Goal: Task Accomplishment & Management: Manage account settings

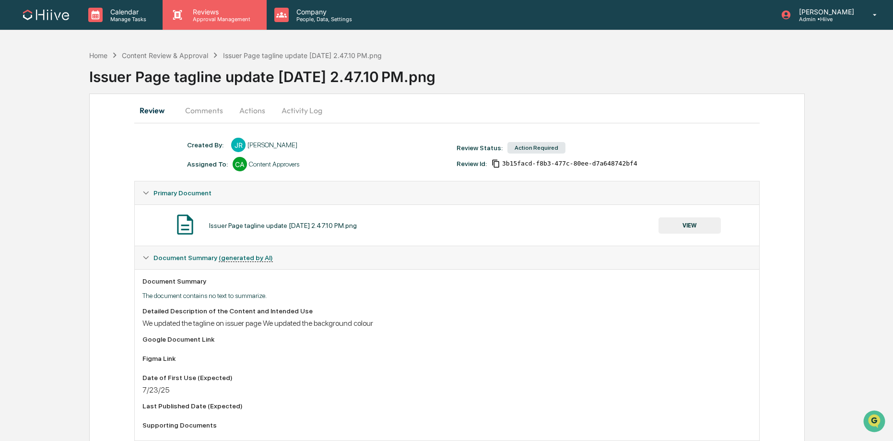
click at [171, 10] on icon at bounding box center [177, 15] width 14 height 14
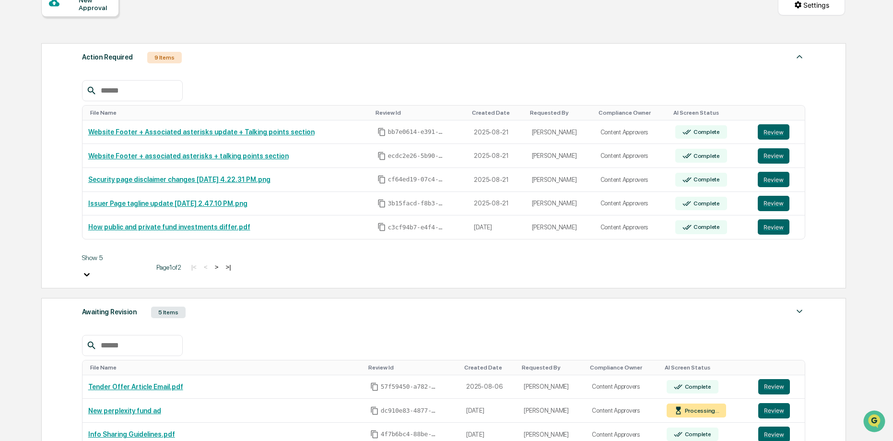
scroll to position [122, 0]
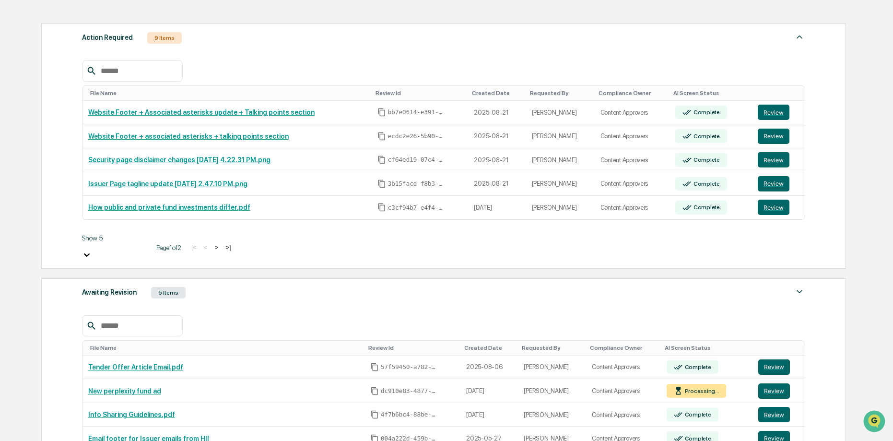
drag, startPoint x: 177, startPoint y: 327, endPoint x: 172, endPoint y: 330, distance: 6.3
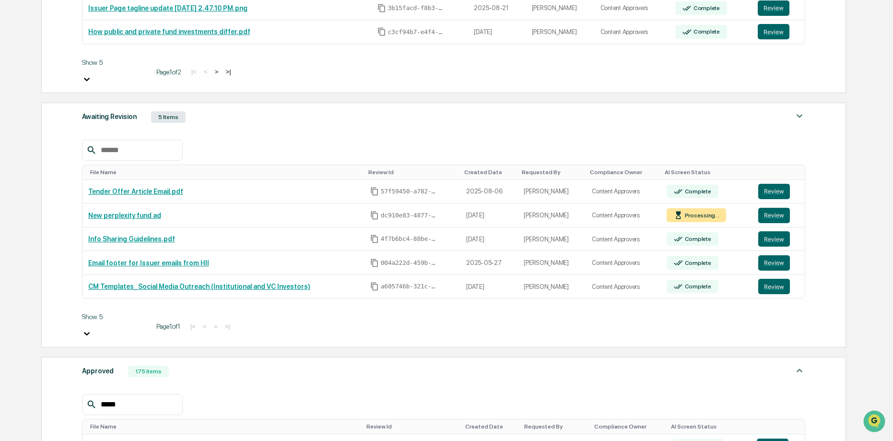
scroll to position [356, 0]
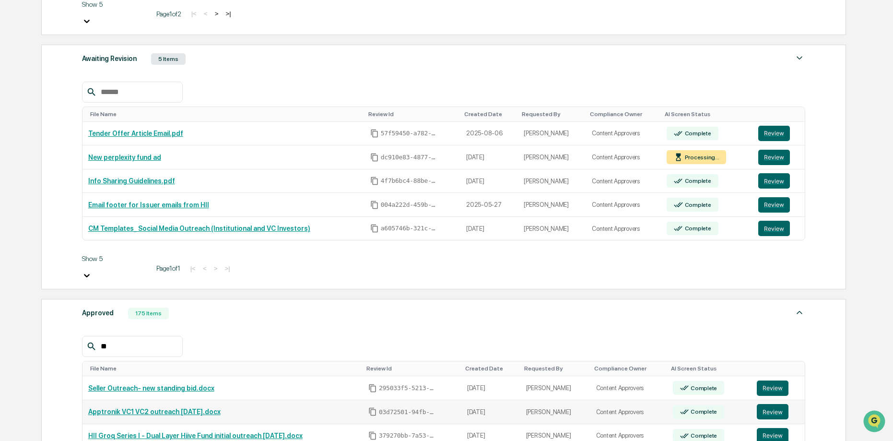
type input "*"
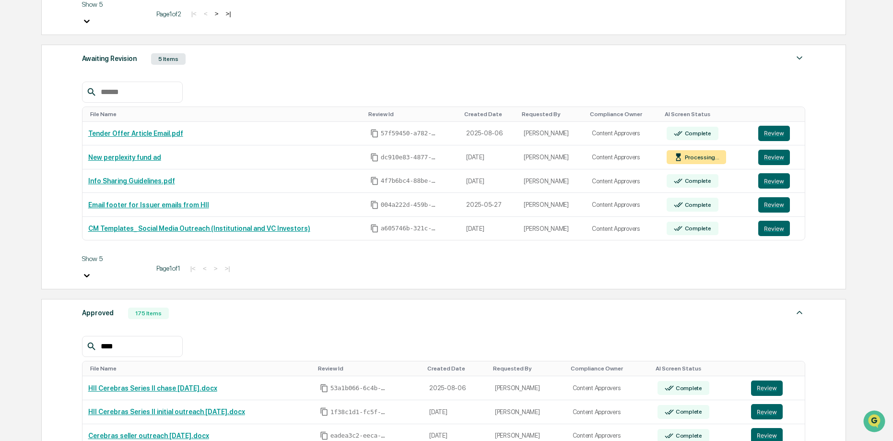
type input "****"
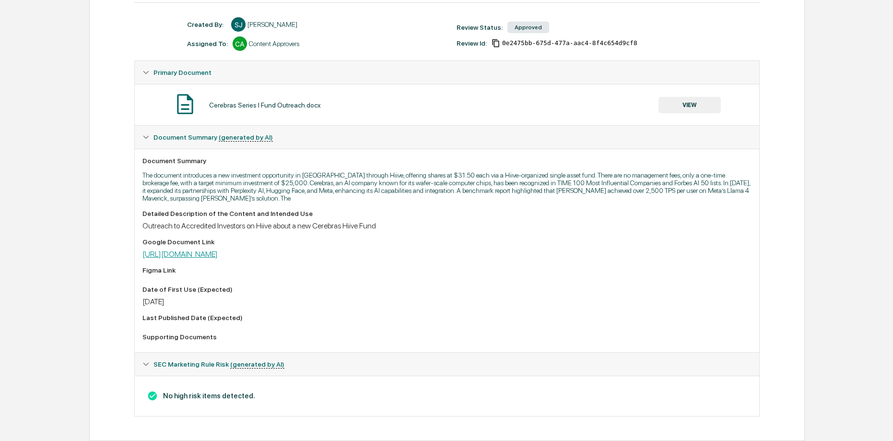
click at [218, 249] on link "https://docs.google.com/document/d/1QOopMrsJFXzgNuvLPDrN9ffRspi0NyxF/edit" at bounding box center [179, 253] width 75 height 9
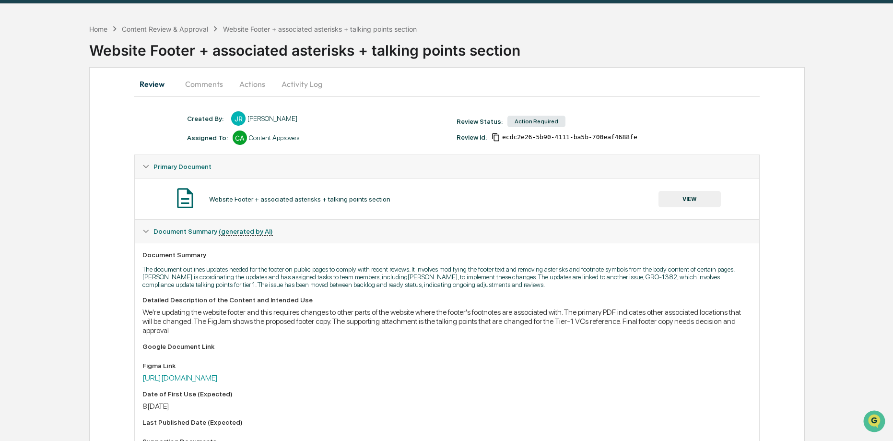
scroll to position [34, 0]
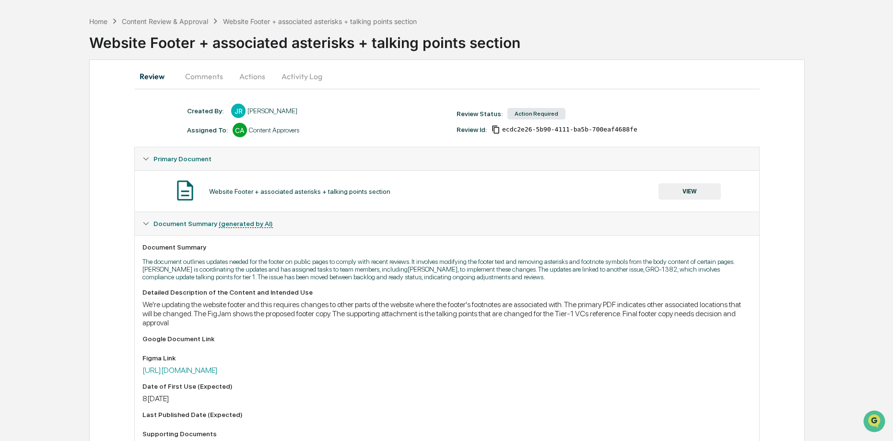
click at [678, 194] on button "VIEW" at bounding box center [689, 191] width 62 height 16
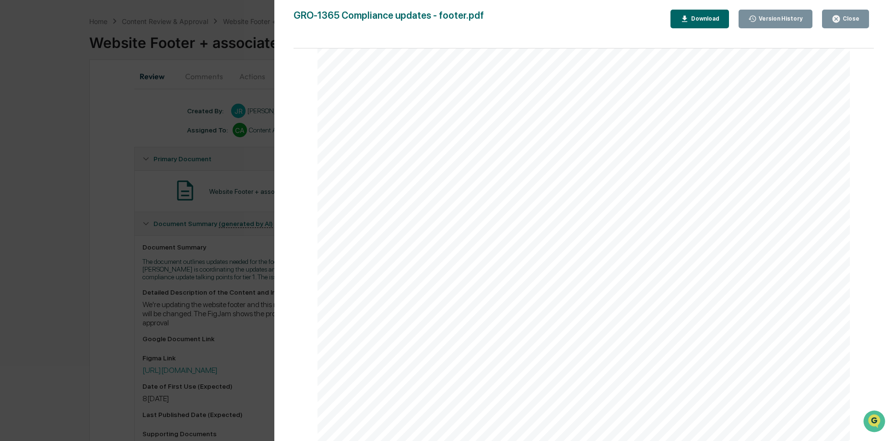
scroll to position [908, 0]
drag, startPoint x: 839, startPoint y: 21, endPoint x: 825, endPoint y: 23, distance: 14.6
click at [839, 21] on icon "button" at bounding box center [836, 18] width 7 height 7
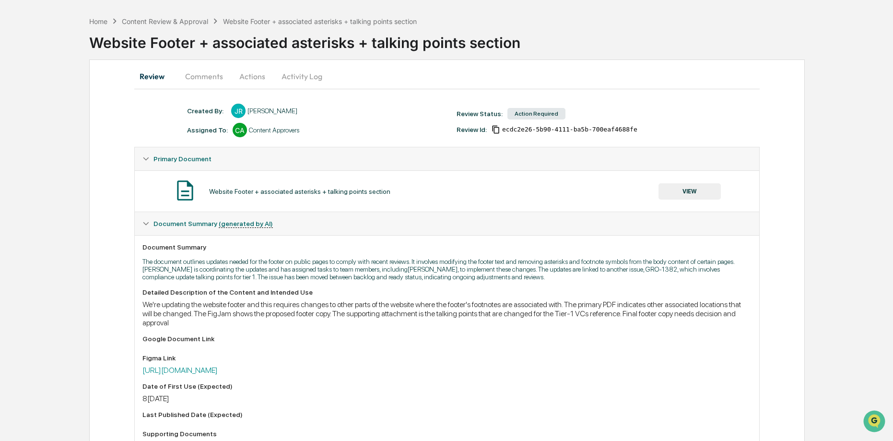
click at [689, 192] on button "VIEW" at bounding box center [689, 191] width 62 height 16
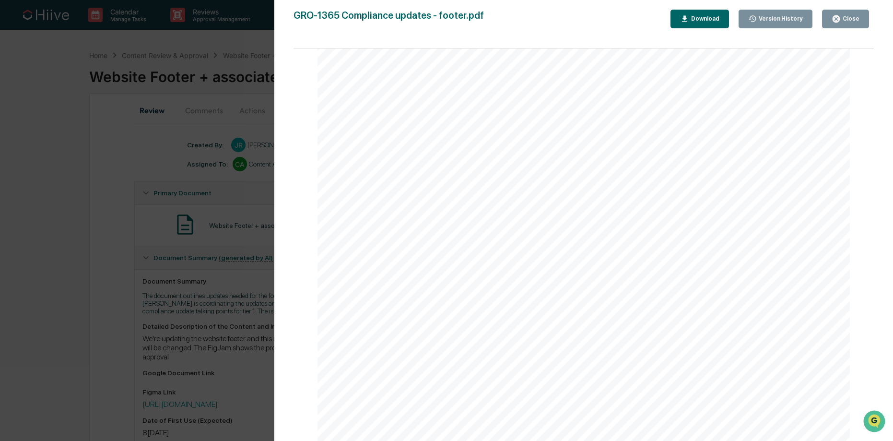
scroll to position [303, 0]
click at [704, 16] on div "Download" at bounding box center [704, 18] width 30 height 7
click at [846, 20] on div "Close" at bounding box center [850, 18] width 19 height 7
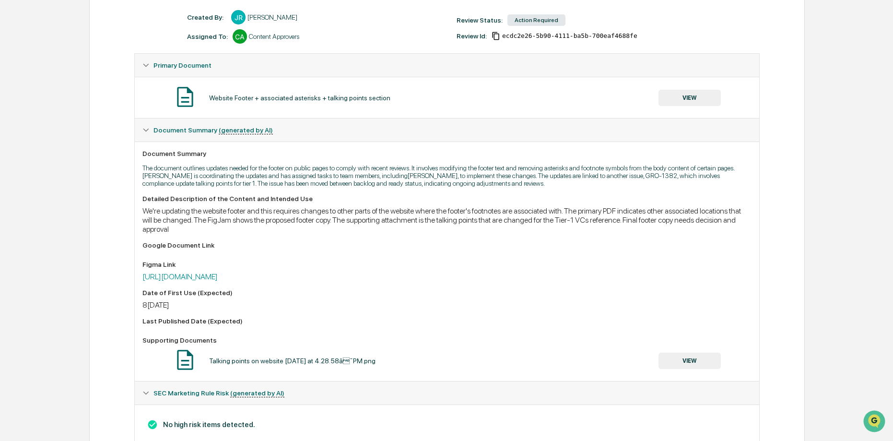
scroll to position [159, 0]
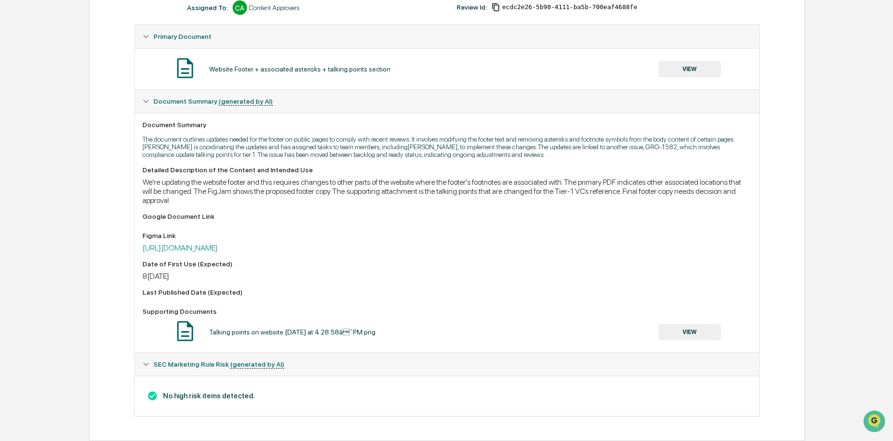
click at [674, 328] on button "VIEW" at bounding box center [689, 332] width 62 height 16
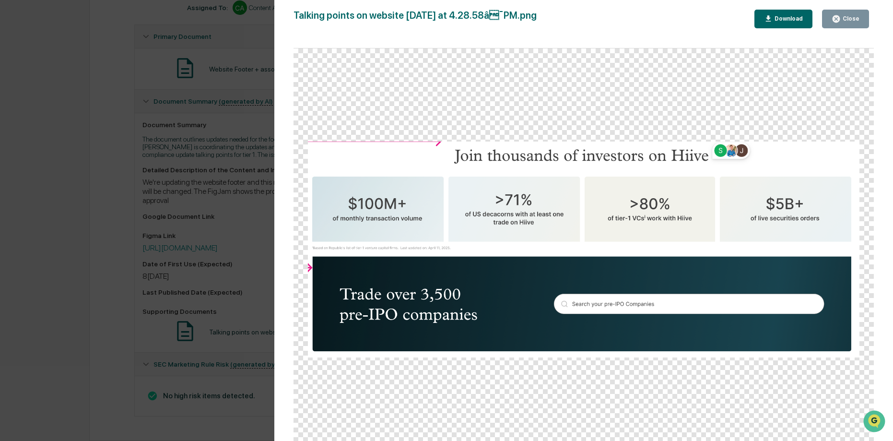
drag, startPoint x: 833, startPoint y: 19, endPoint x: 780, endPoint y: 21, distance: 52.8
click at [833, 19] on icon "button" at bounding box center [836, 18] width 7 height 7
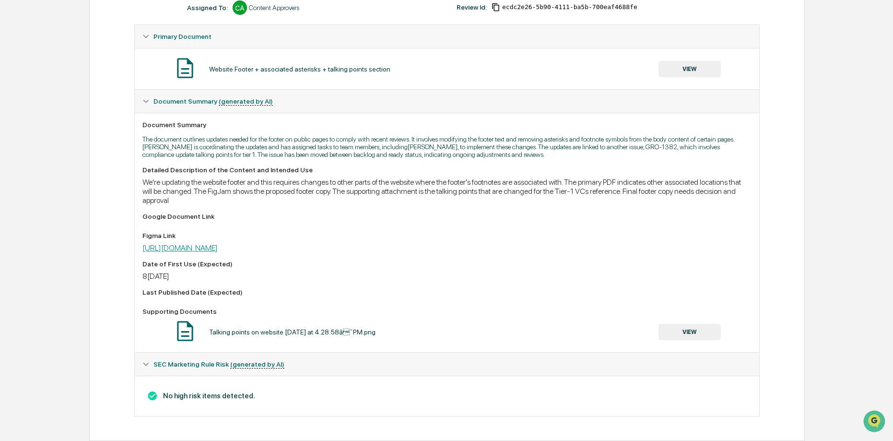
click at [218, 243] on link "[URL][DOMAIN_NAME]" at bounding box center [179, 247] width 75 height 9
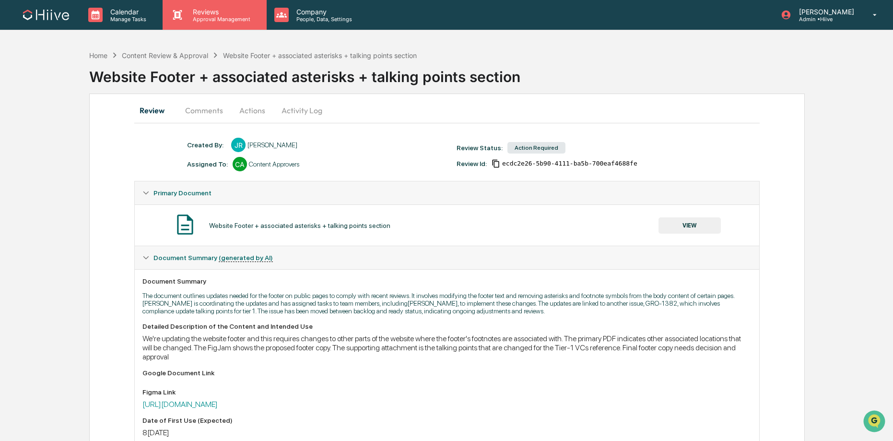
click at [233, 21] on p "Approval Management" at bounding box center [220, 19] width 70 height 7
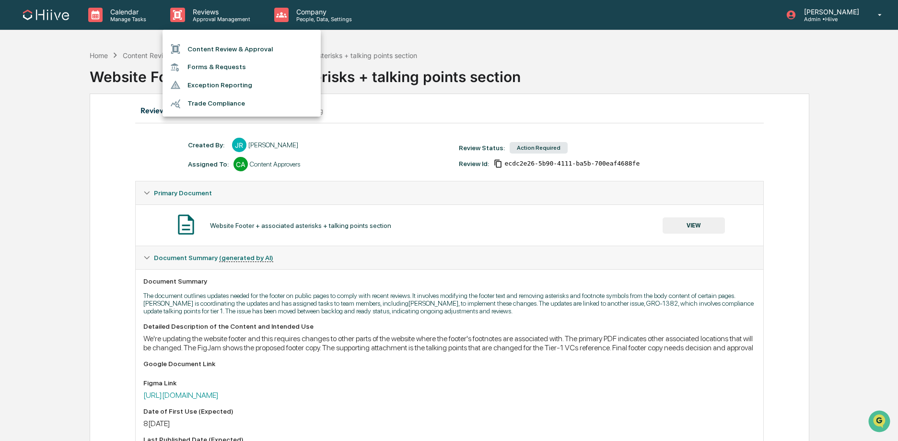
click at [231, 50] on li "Content Review & Approval" at bounding box center [242, 49] width 158 height 18
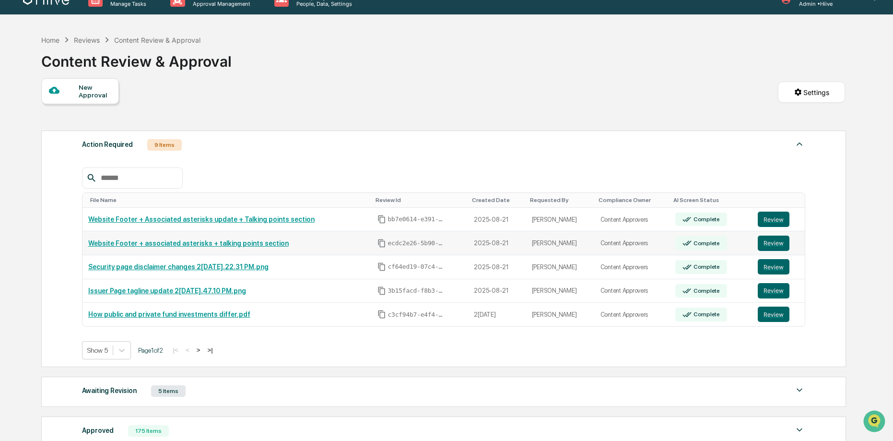
scroll to position [39, 0]
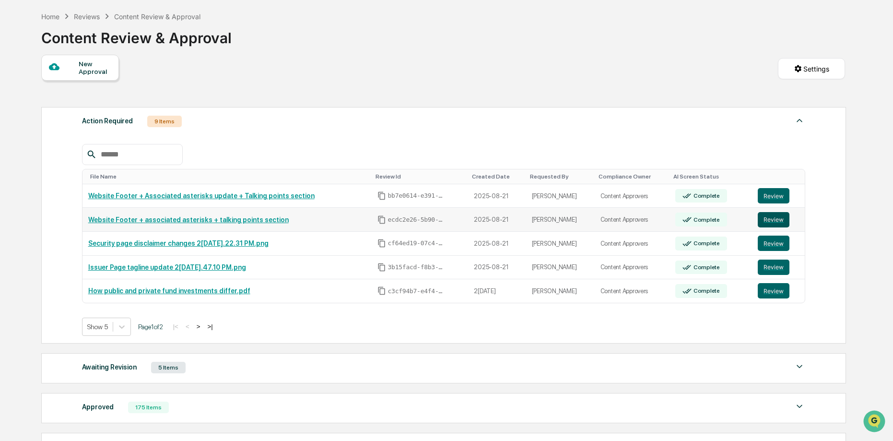
click at [778, 222] on button "Review" at bounding box center [774, 219] width 32 height 15
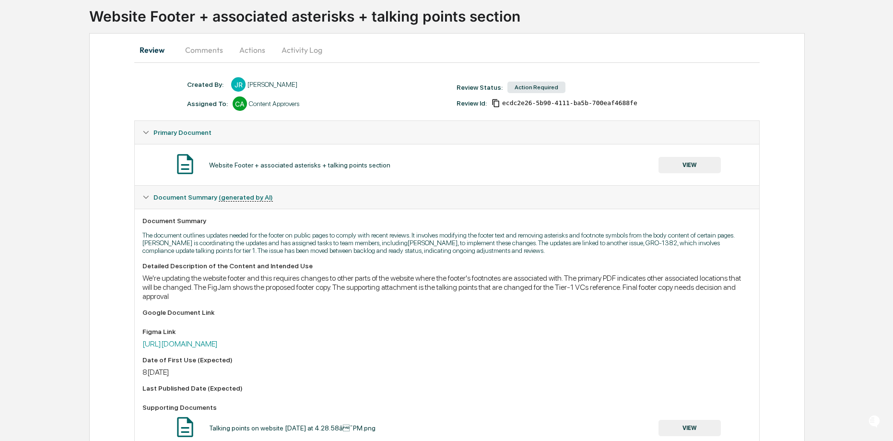
scroll to position [159, 0]
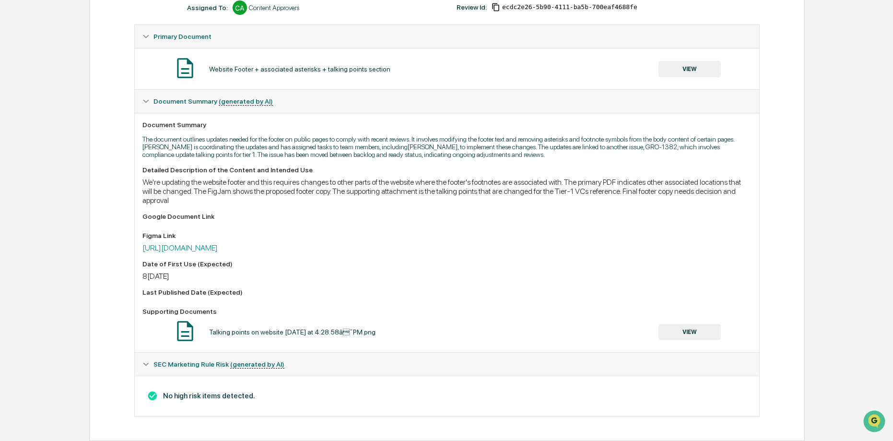
click at [670, 70] on button "VIEW" at bounding box center [689, 69] width 62 height 16
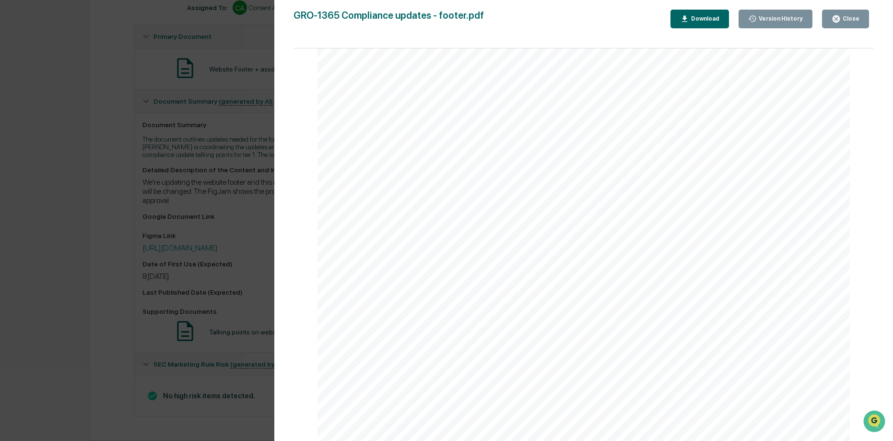
scroll to position [184, 0]
click at [167, 161] on div "Version History 08/21/2025, 06:17 PM Josh Reding GRO-1365 Compliance updates - …" at bounding box center [446, 220] width 893 height 441
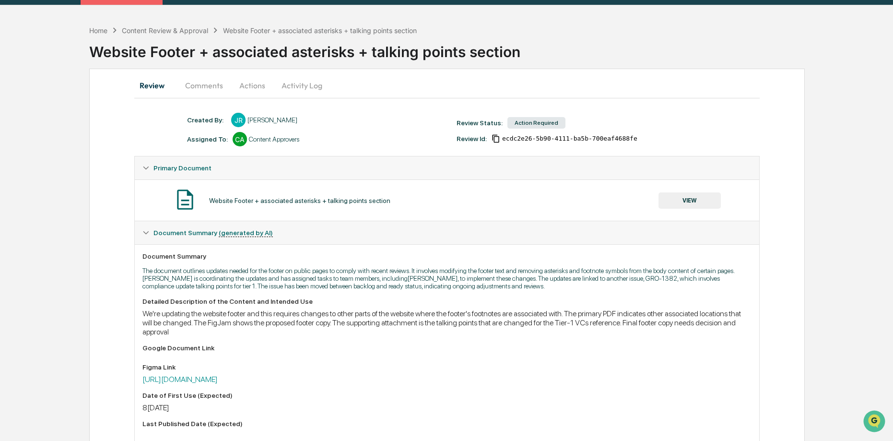
scroll to position [0, 0]
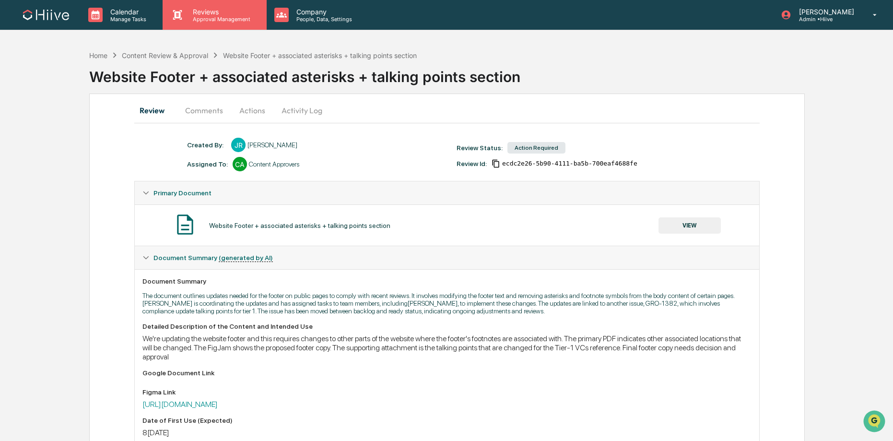
click at [243, 28] on div "Reviews Approval Management" at bounding box center [215, 15] width 104 height 30
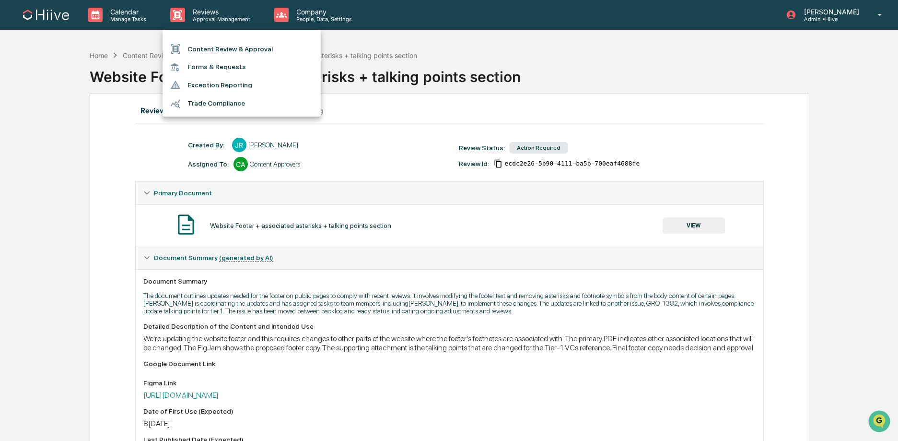
drag, startPoint x: 214, startPoint y: 22, endPoint x: 217, endPoint y: 35, distance: 13.6
click at [214, 22] on div at bounding box center [449, 220] width 898 height 441
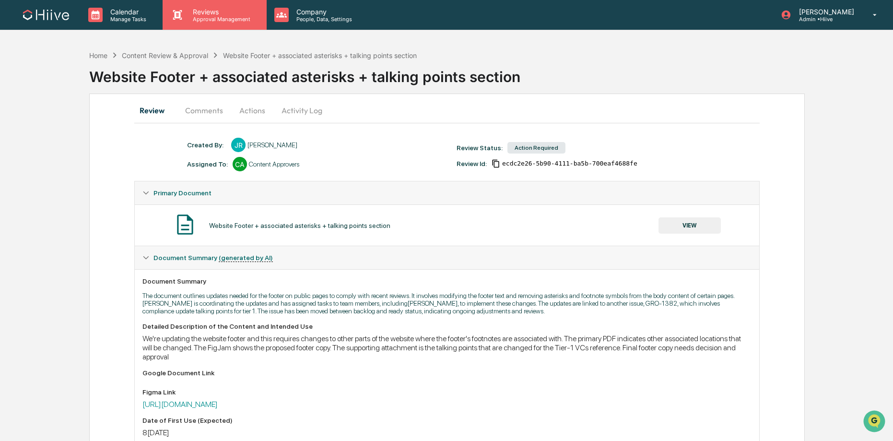
click at [219, 17] on p "Approval Management" at bounding box center [220, 19] width 70 height 7
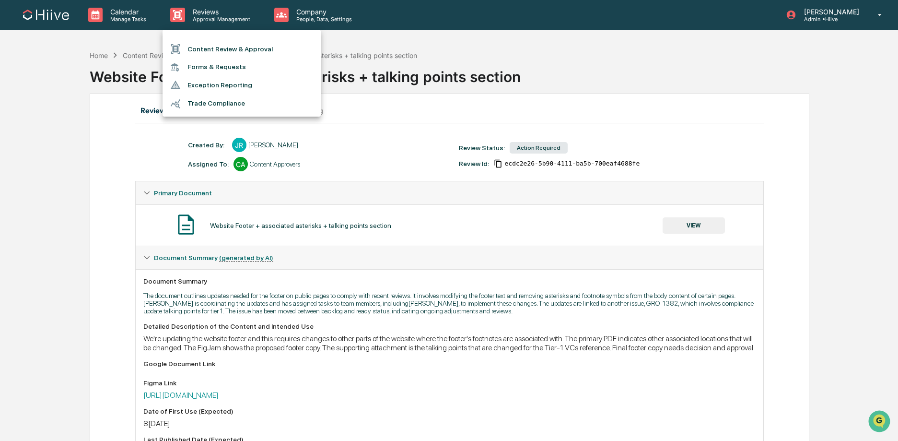
click at [216, 41] on li "Content Review & Approval" at bounding box center [242, 49] width 158 height 18
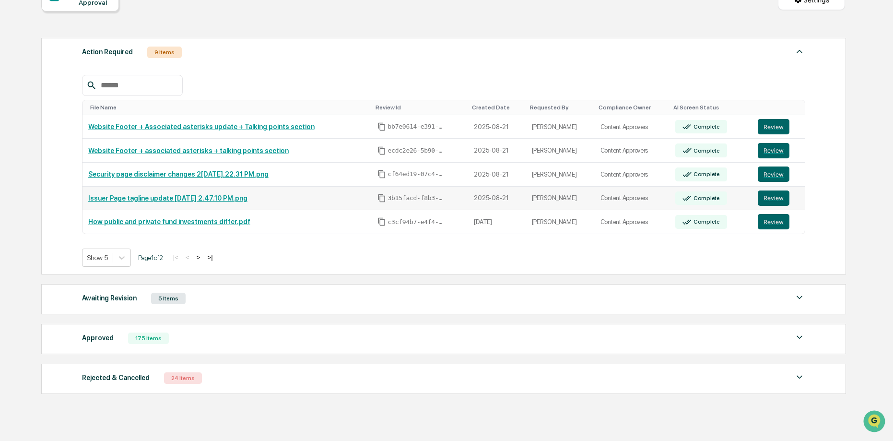
scroll to position [149, 0]
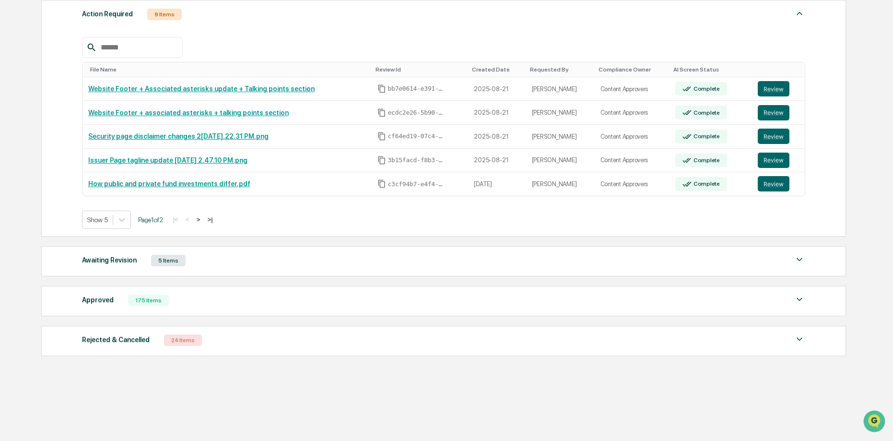
click at [203, 217] on button ">" at bounding box center [199, 219] width 10 height 8
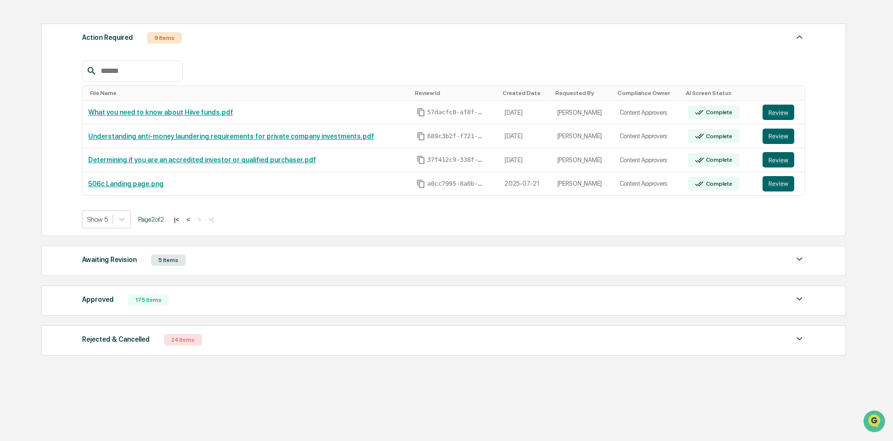
scroll to position [126, 0]
click at [193, 218] on button "<" at bounding box center [189, 219] width 10 height 8
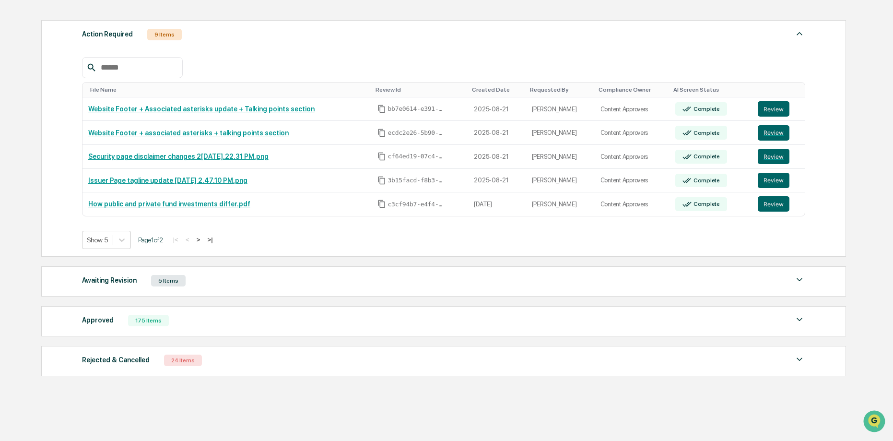
click at [226, 282] on div "Awaiting Revision 5 Items" at bounding box center [443, 280] width 723 height 13
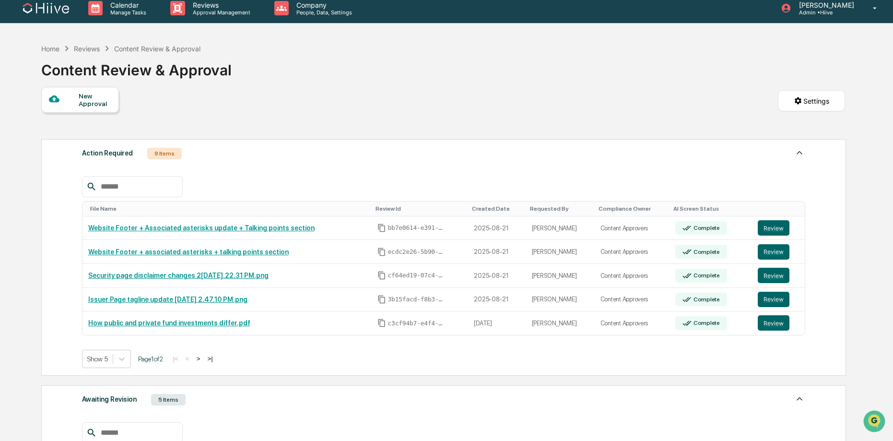
scroll to position [6, 0]
